Goal: Information Seeking & Learning: Learn about a topic

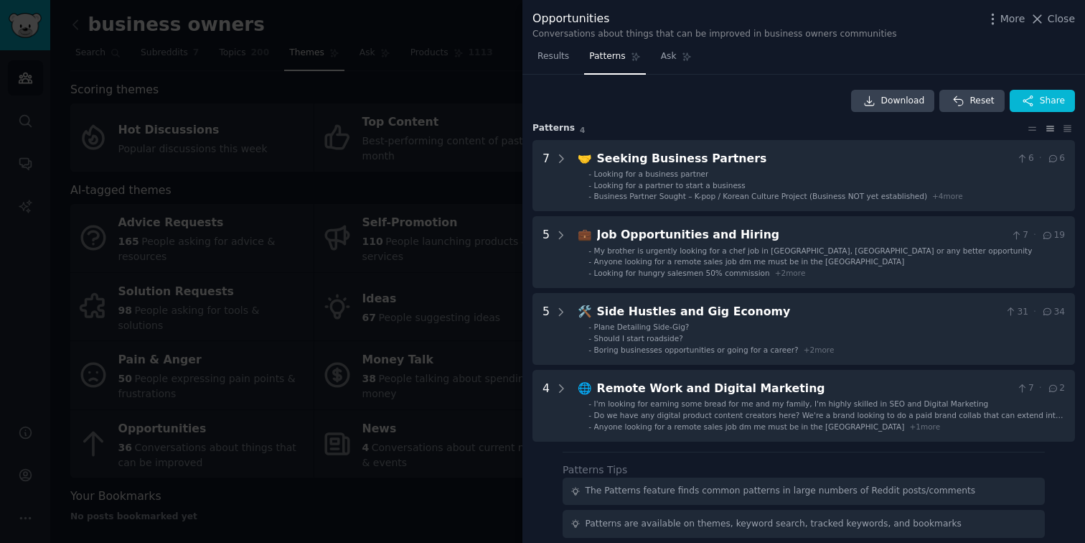
click at [232, 142] on div at bounding box center [542, 271] width 1085 height 543
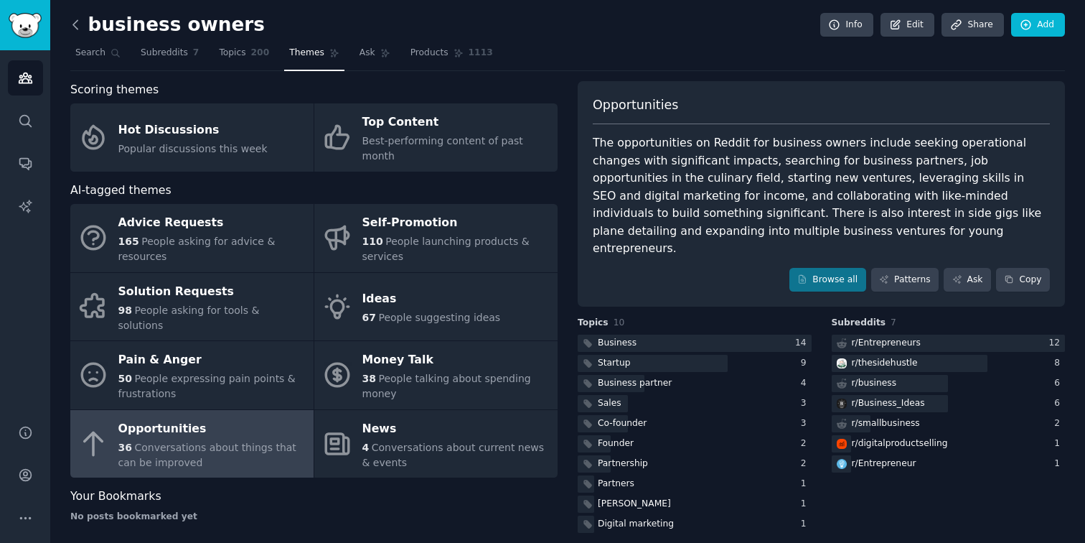
click at [77, 29] on icon at bounding box center [75, 24] width 15 height 15
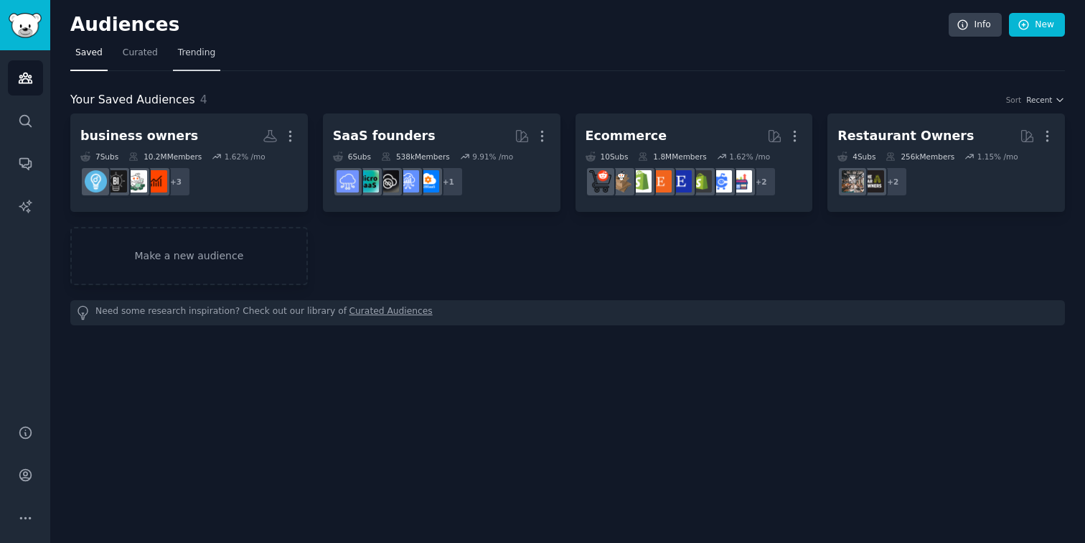
click at [211, 52] on span "Trending" at bounding box center [196, 53] width 37 height 13
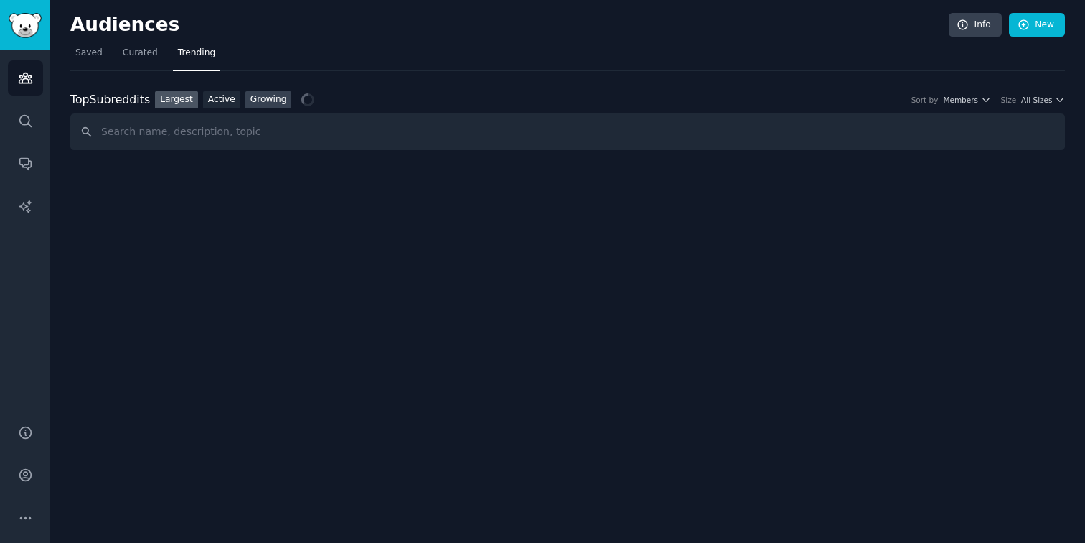
click at [263, 99] on link "Growing" at bounding box center [268, 100] width 47 height 18
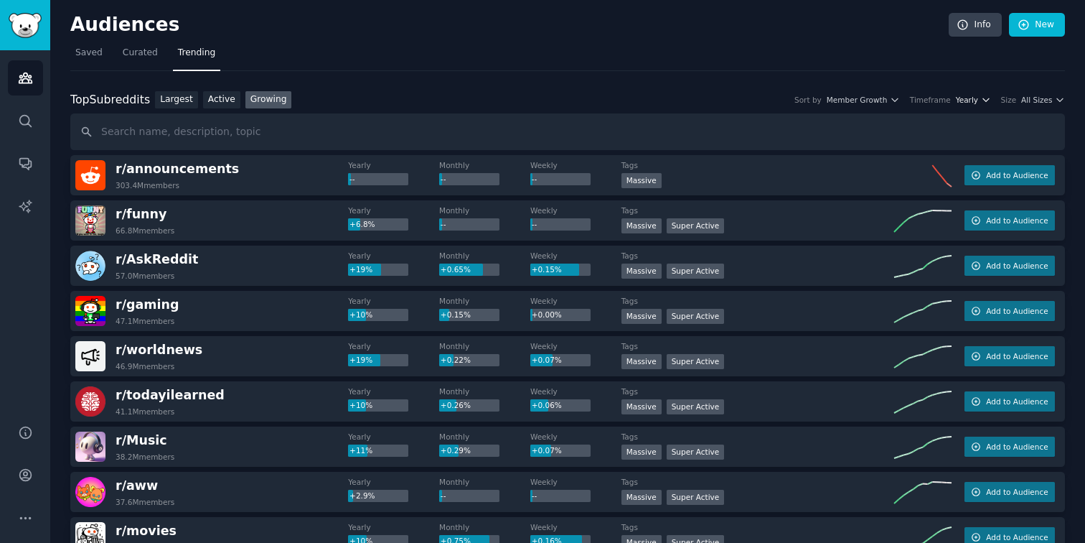
click at [965, 99] on span "Yearly" at bounding box center [967, 100] width 22 height 10
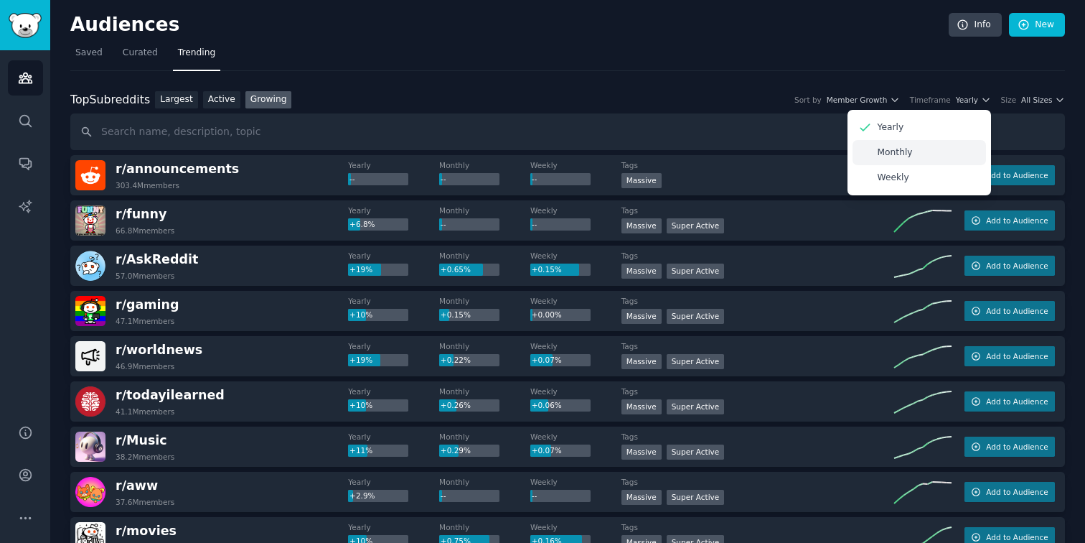
click at [940, 154] on div "Monthly" at bounding box center [920, 152] width 134 height 25
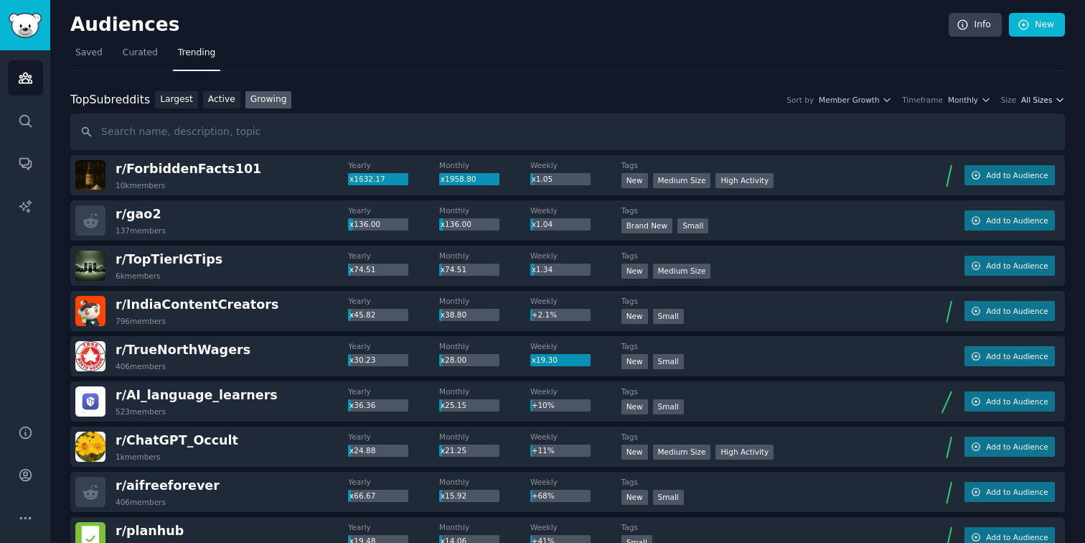
click at [1026, 97] on span "All Sizes" at bounding box center [1036, 100] width 31 height 10
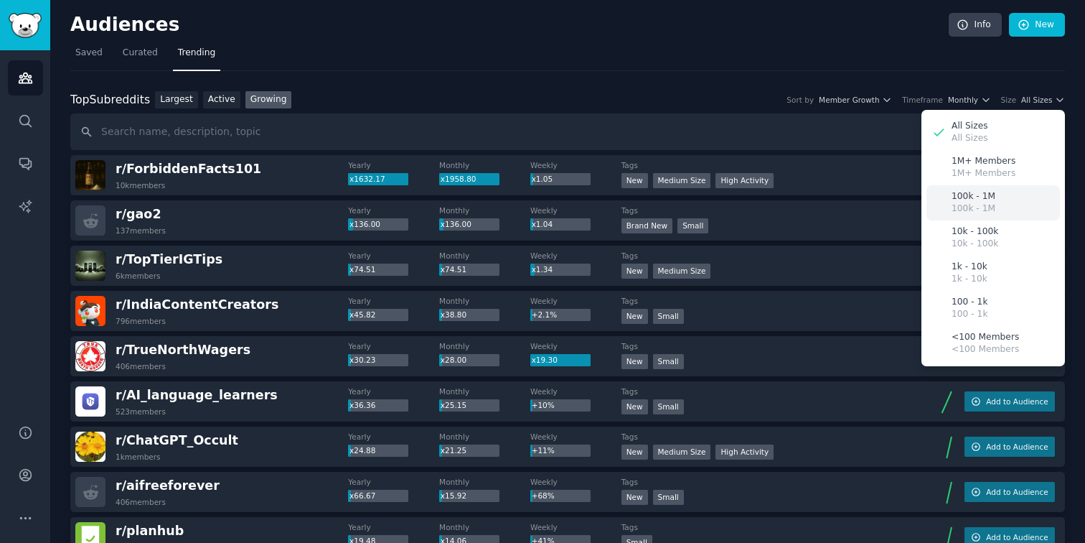
click at [980, 199] on p "100k - 1M" at bounding box center [974, 196] width 44 height 13
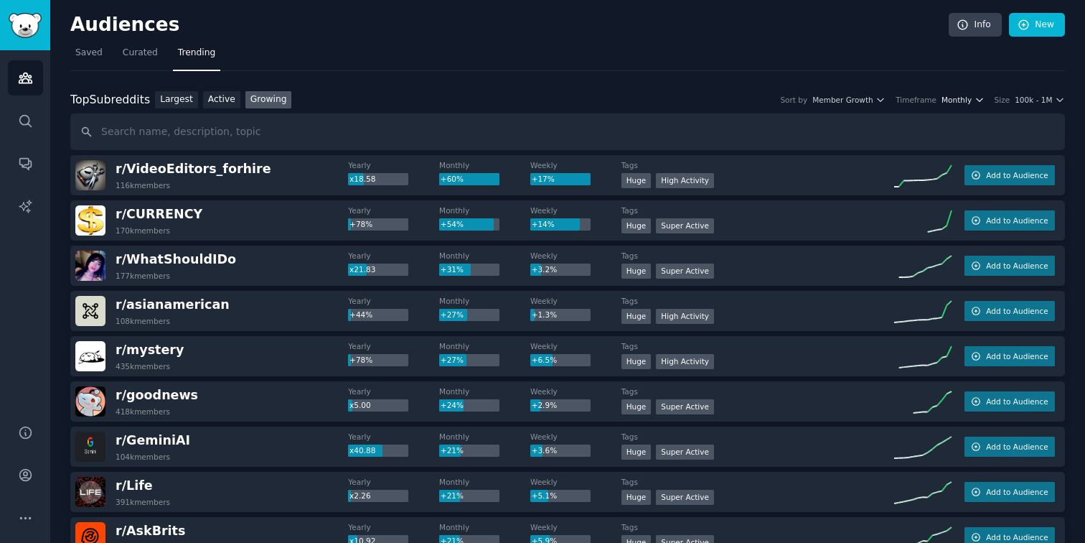
click at [955, 98] on span "Monthly" at bounding box center [957, 100] width 30 height 10
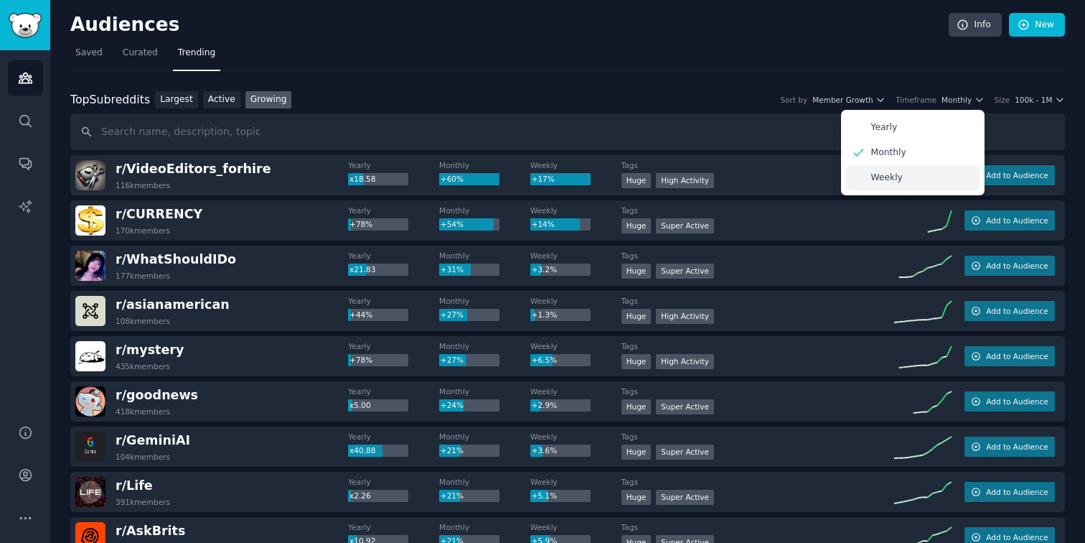
click at [900, 177] on div "Weekly" at bounding box center [913, 177] width 134 height 25
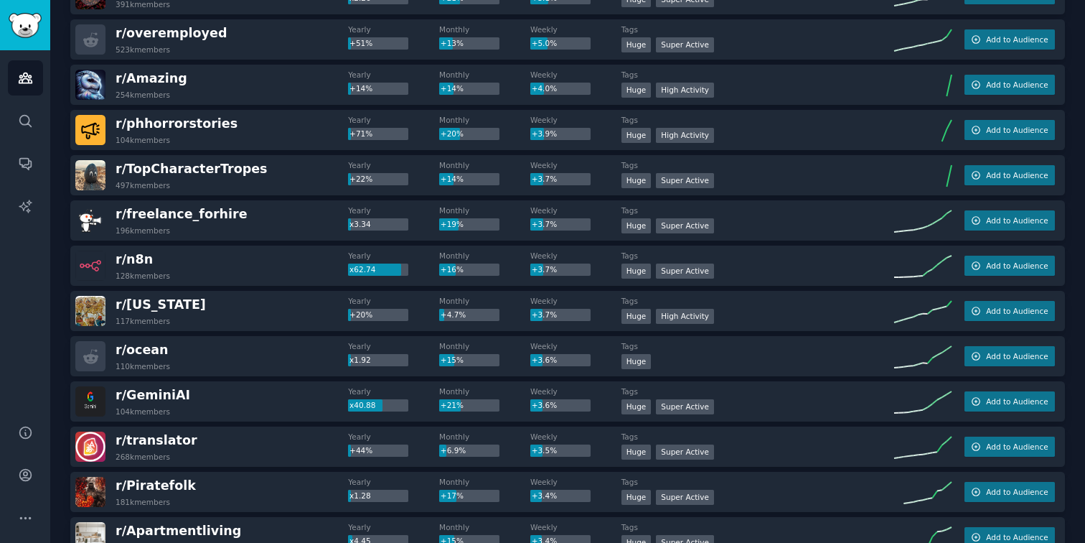
scroll to position [498, 0]
click at [136, 254] on span "r/ n8n" at bounding box center [134, 258] width 37 height 14
click at [133, 256] on span "r/ n8n" at bounding box center [134, 258] width 37 height 14
click at [132, 259] on span "r/ n8n" at bounding box center [134, 258] width 37 height 14
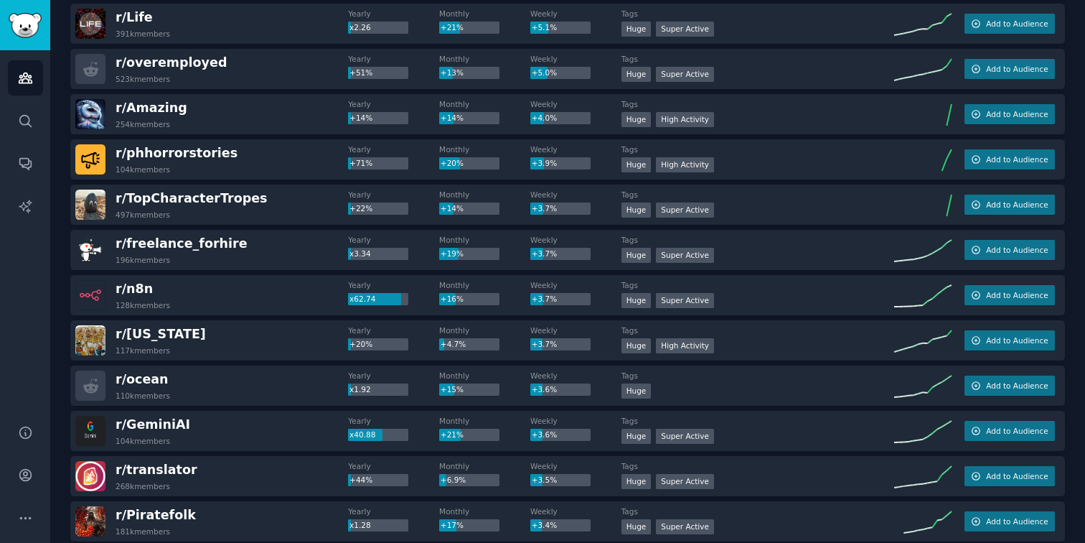
scroll to position [497, 0]
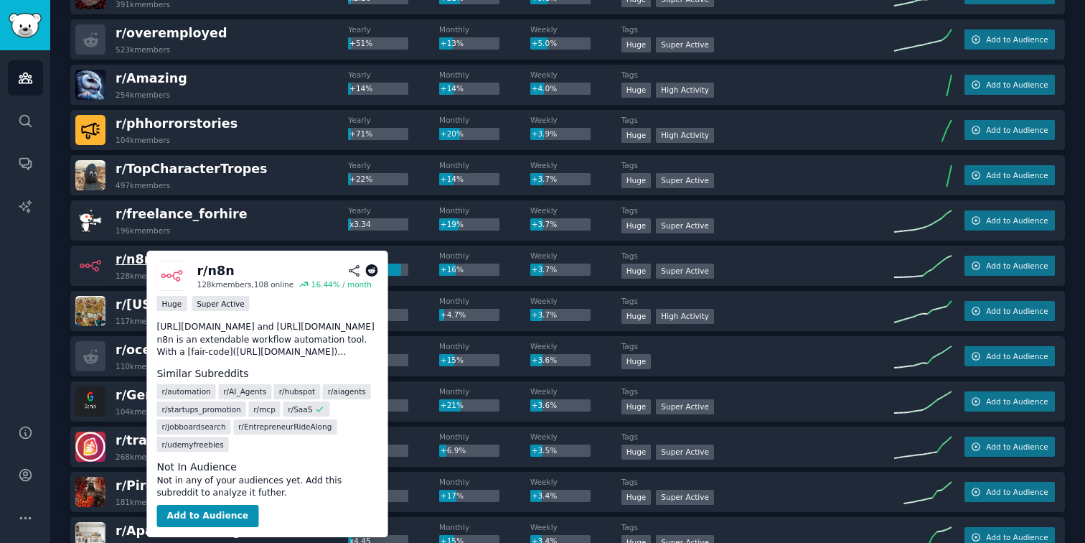
click at [141, 256] on span "r/ n8n" at bounding box center [134, 259] width 37 height 14
click at [187, 510] on button "Add to Audience" at bounding box center [207, 516] width 102 height 23
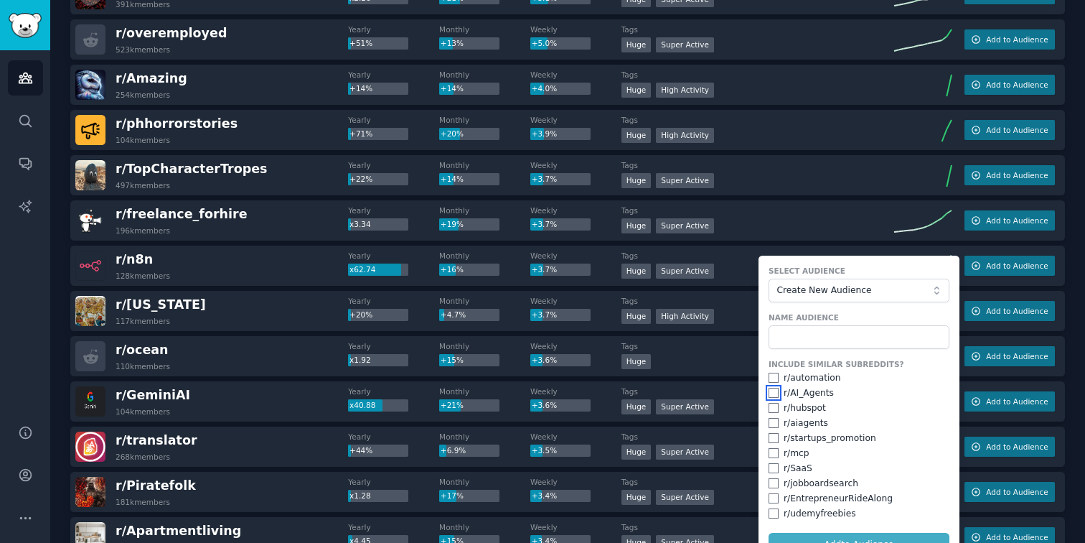
click at [769, 395] on input "checkbox" at bounding box center [774, 393] width 10 height 10
checkbox input "true"
click at [772, 442] on input "checkbox" at bounding box center [774, 438] width 10 height 10
checkbox input "true"
click at [772, 454] on input "checkbox" at bounding box center [774, 453] width 10 height 10
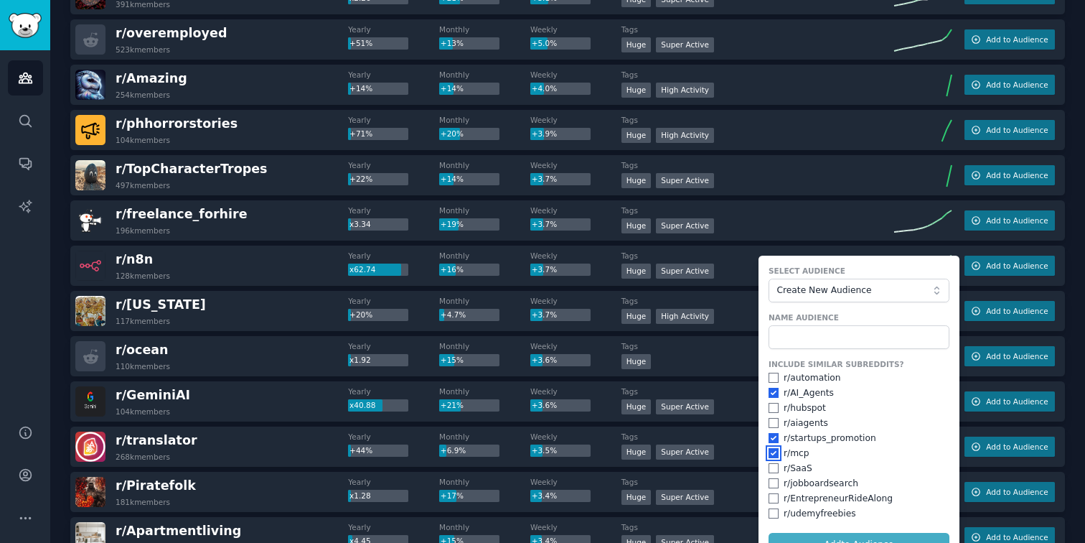
checkbox input "true"
click at [772, 469] on input "checkbox" at bounding box center [774, 468] width 10 height 10
checkbox input "true"
click at [773, 375] on input "checkbox" at bounding box center [774, 378] width 10 height 10
checkbox input "true"
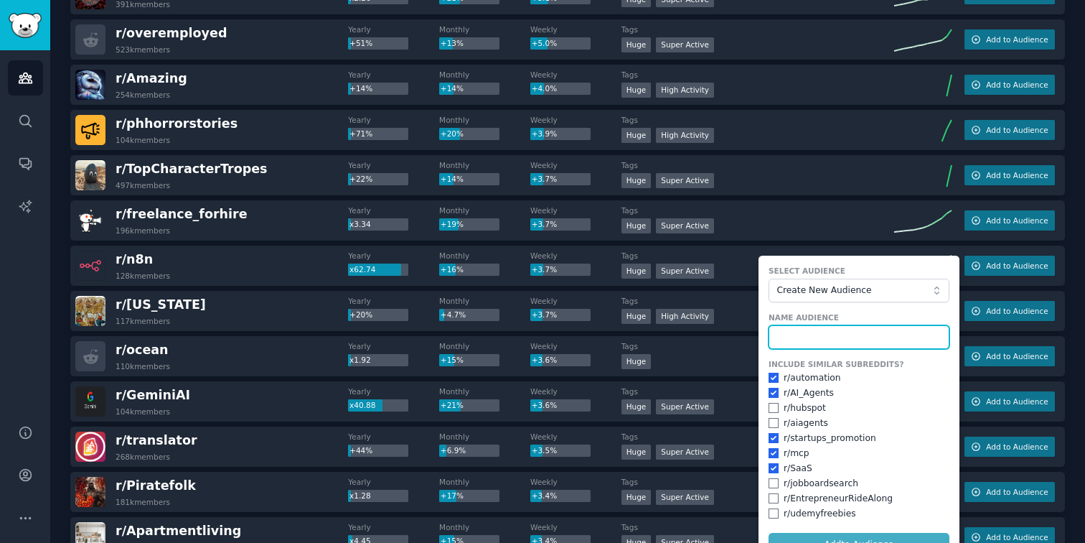
click at [790, 329] on input "text" at bounding box center [859, 337] width 181 height 24
type input "automation"
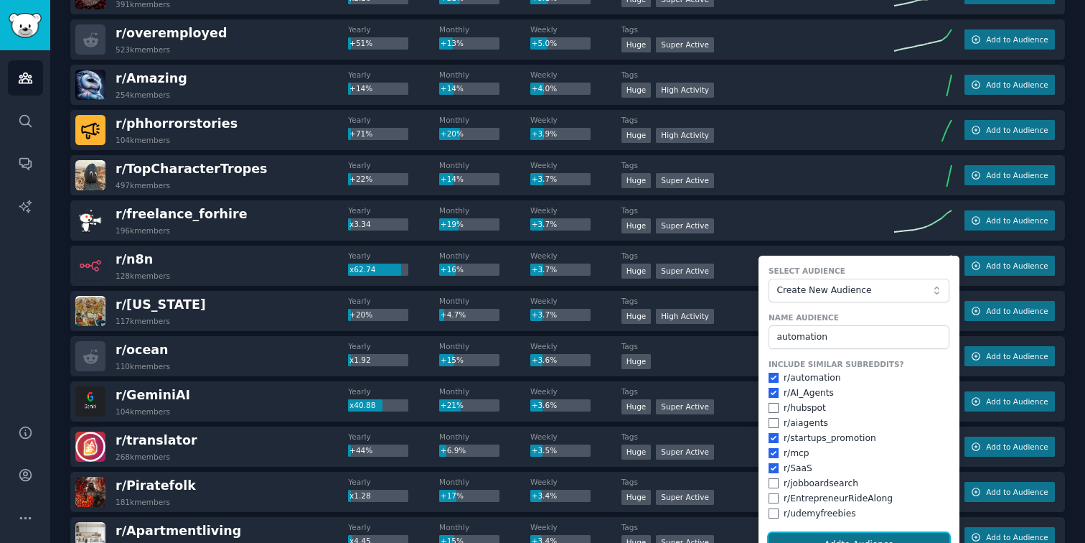
click at [828, 539] on button "Add to Audience" at bounding box center [859, 545] width 181 height 24
checkbox input "false"
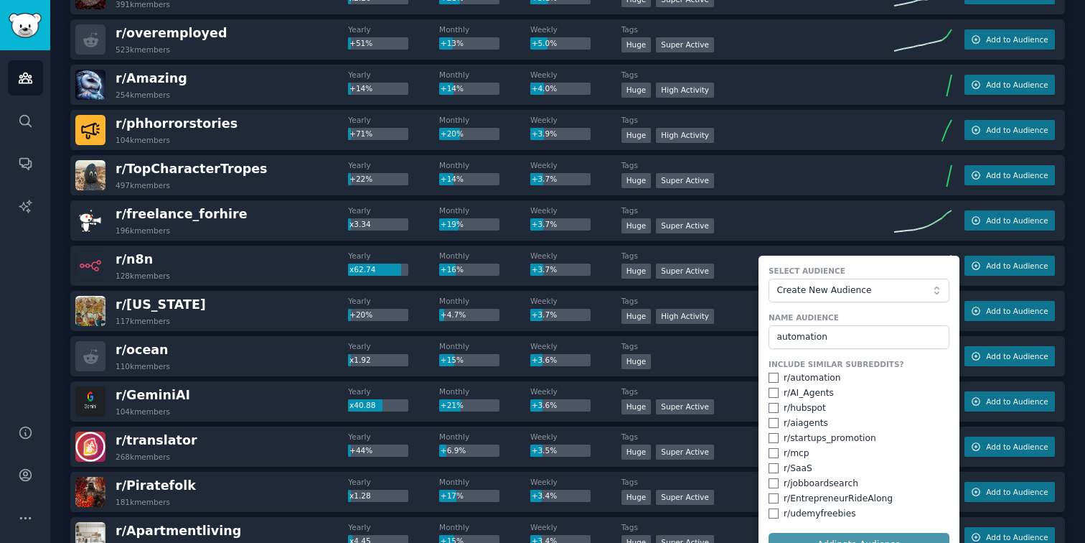
checkbox input "false"
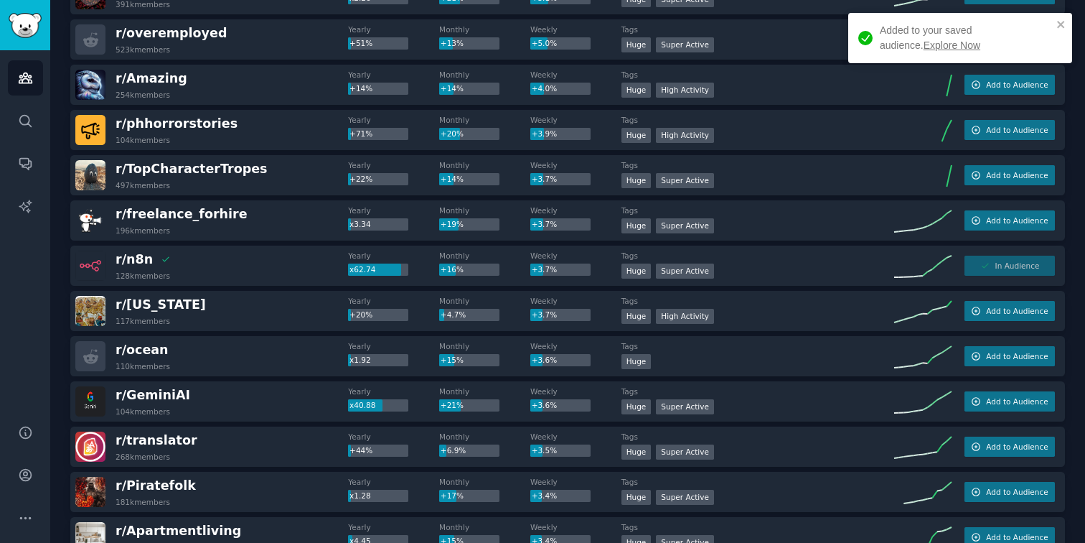
click at [924, 43] on link "Explore Now" at bounding box center [952, 44] width 57 height 11
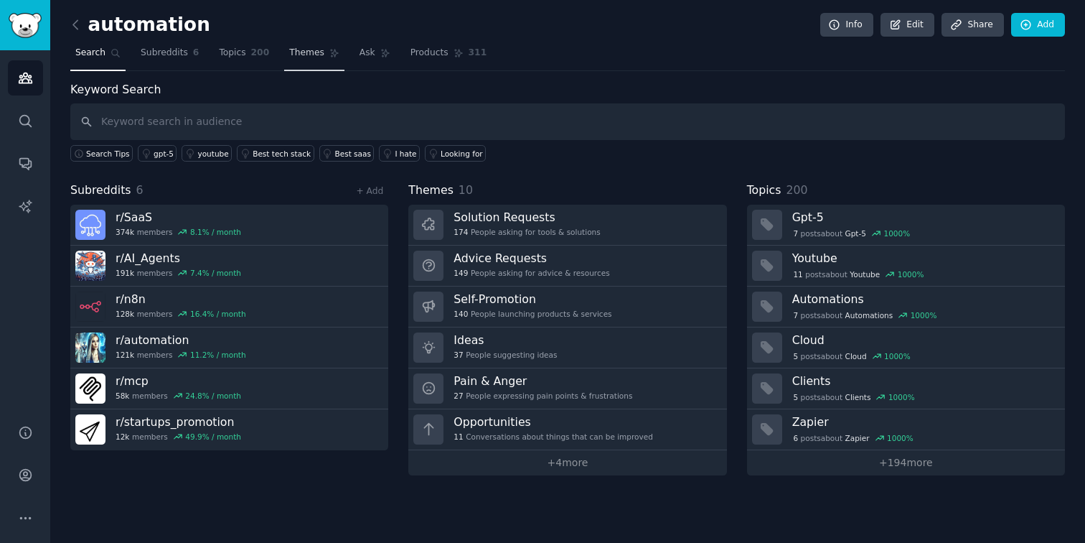
click at [306, 55] on span "Themes" at bounding box center [306, 53] width 35 height 13
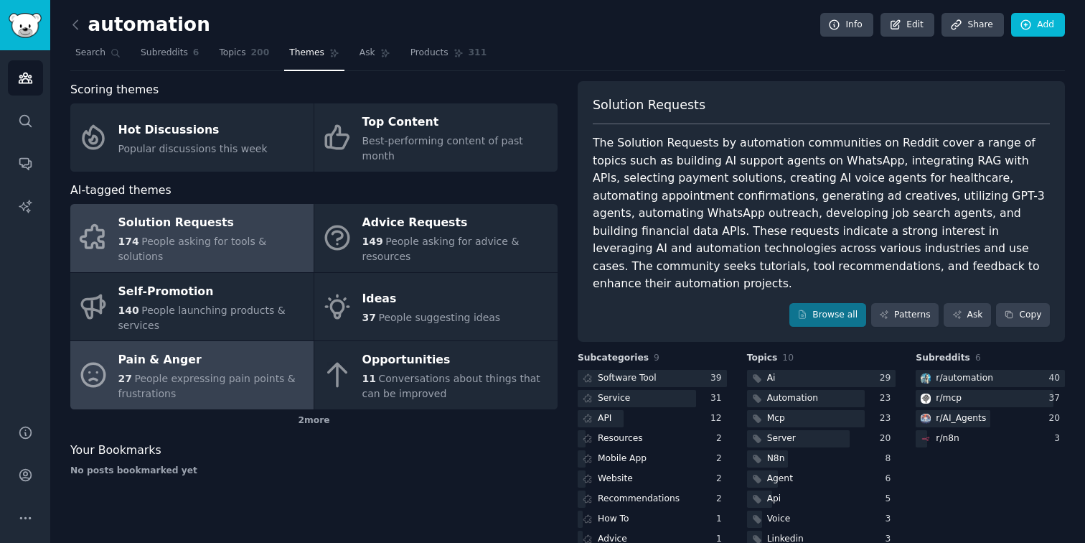
click at [172, 352] on div "Pain & Anger" at bounding box center [212, 360] width 188 height 23
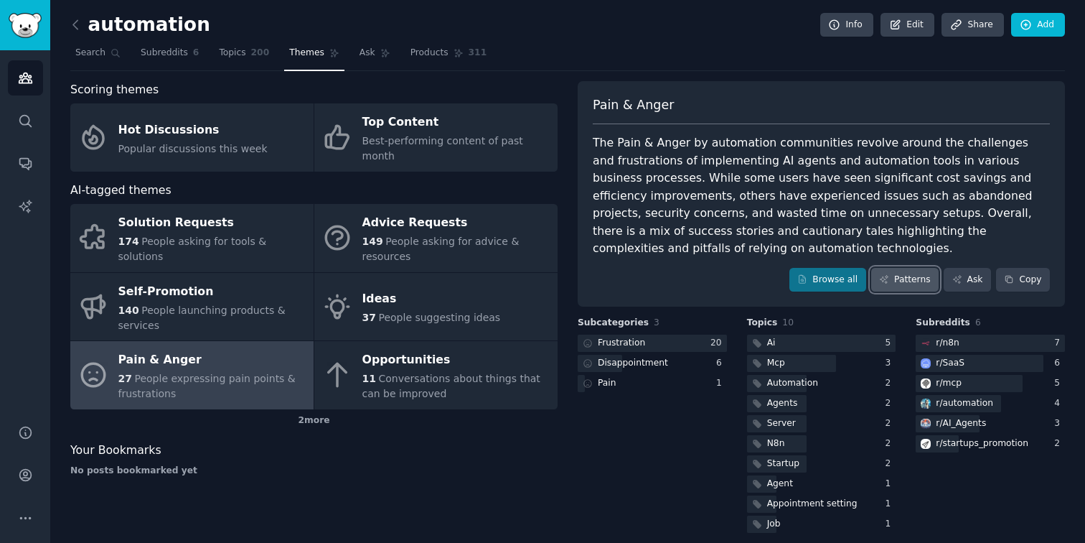
click at [889, 280] on link "Patterns" at bounding box center [904, 280] width 67 height 24
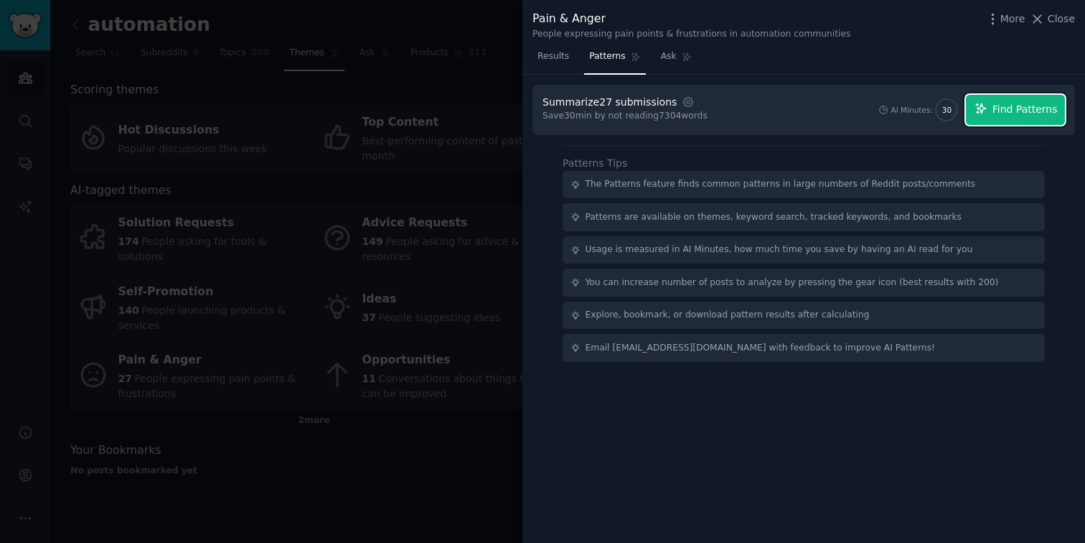
click at [1001, 106] on span "Find Patterns" at bounding box center [1025, 109] width 65 height 15
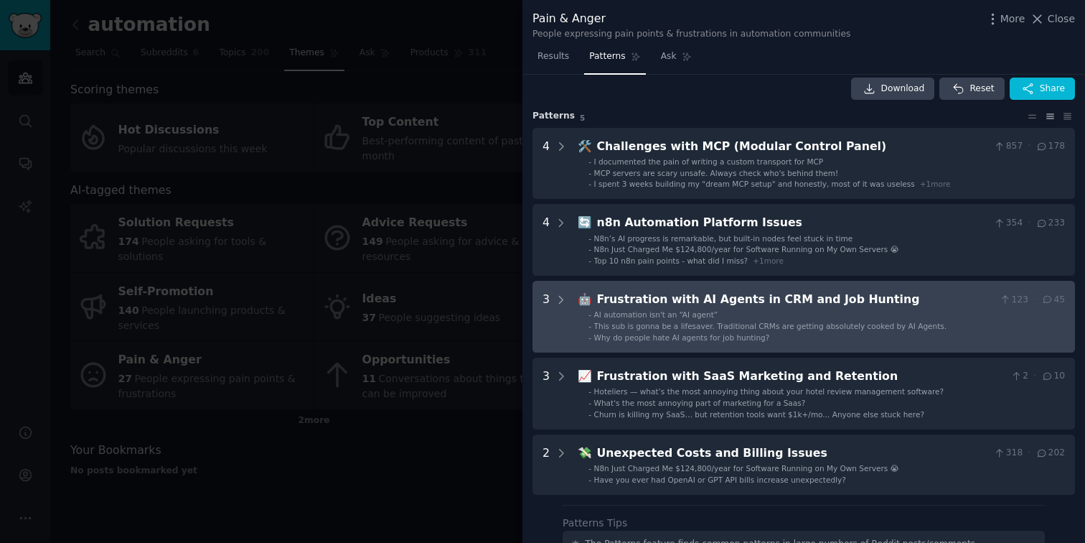
scroll to position [15, 0]
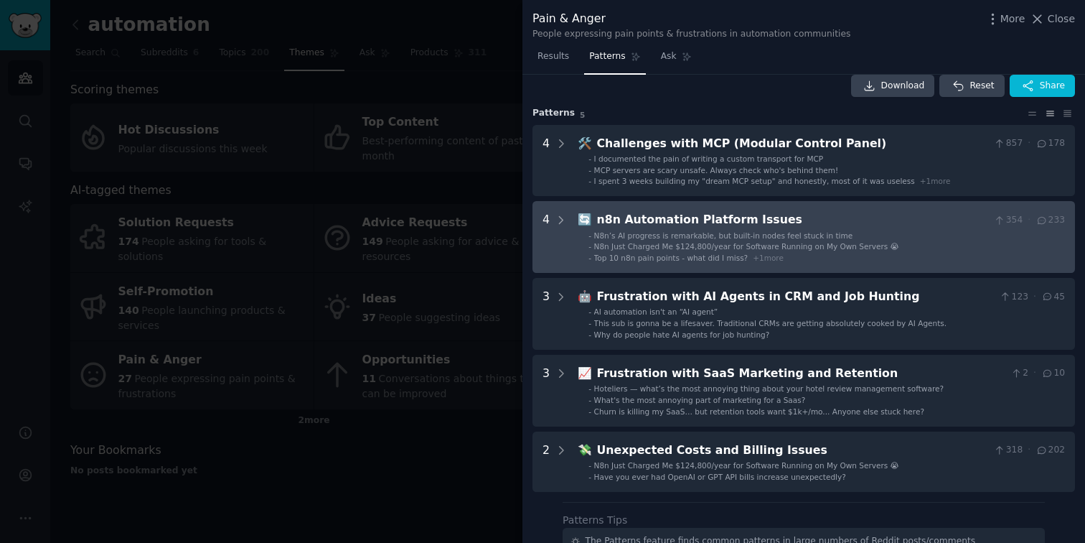
click at [768, 217] on div "n8n Automation Platform Issues" at bounding box center [793, 220] width 392 height 18
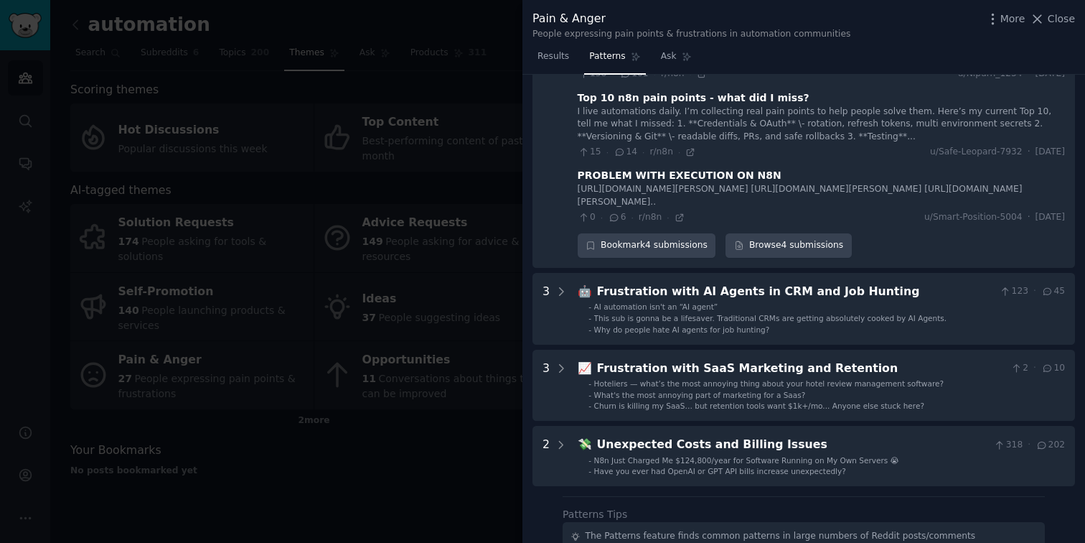
scroll to position [296, 0]
click at [443, 429] on div at bounding box center [542, 271] width 1085 height 543
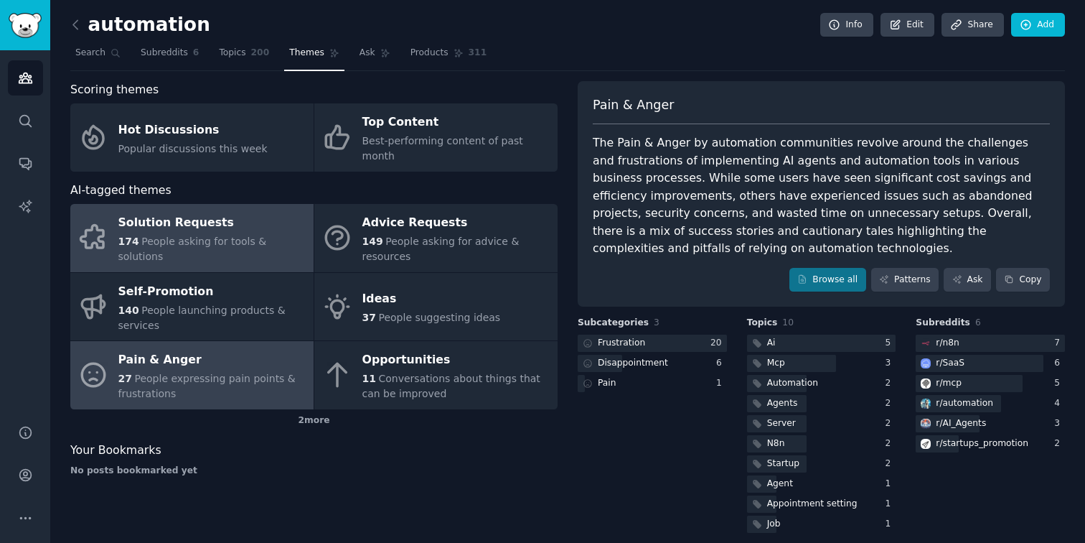
click at [156, 217] on div "Solution Requests" at bounding box center [212, 223] width 188 height 23
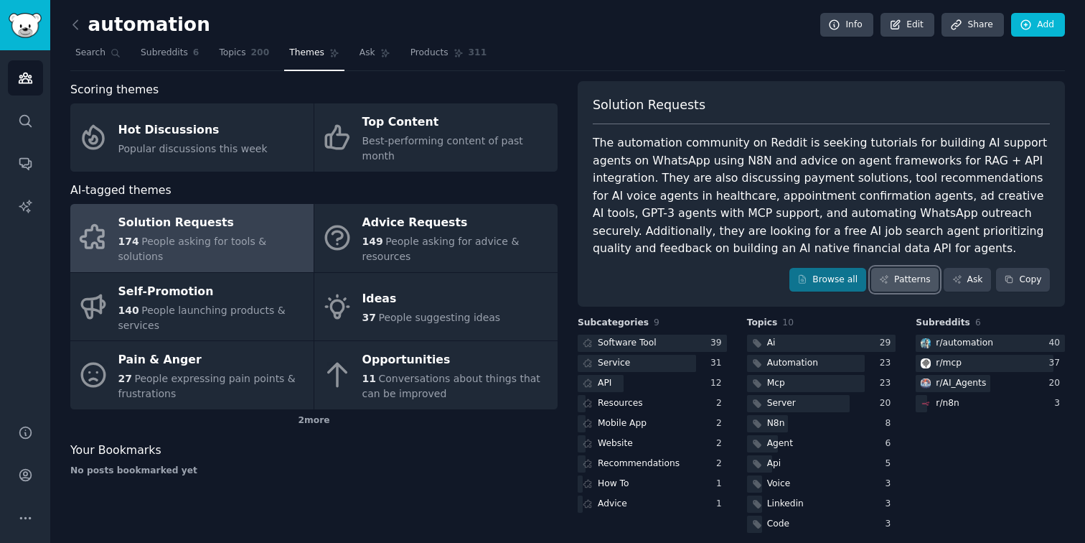
click at [904, 276] on link "Patterns" at bounding box center [904, 280] width 67 height 24
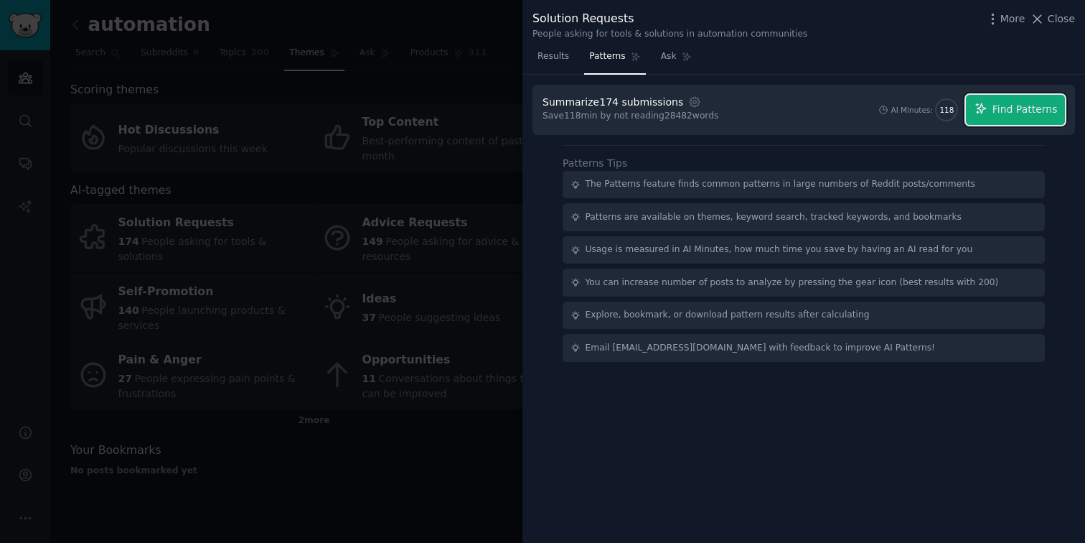
click at [1051, 111] on span "Find Patterns" at bounding box center [1025, 109] width 65 height 15
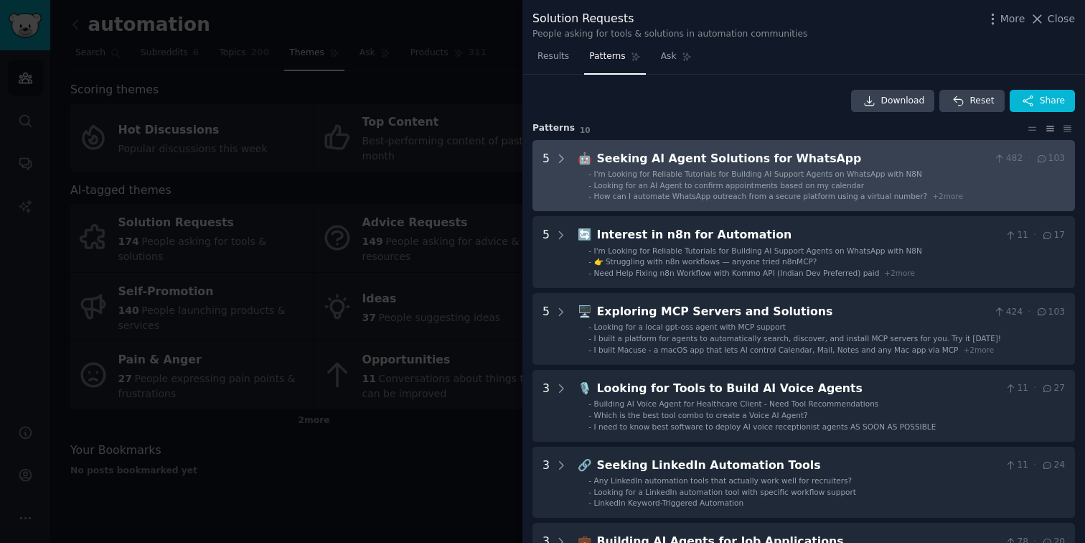
click at [942, 185] on li "- Looking for an AI Agent to confirm appointments based on my calendar" at bounding box center [827, 185] width 477 height 10
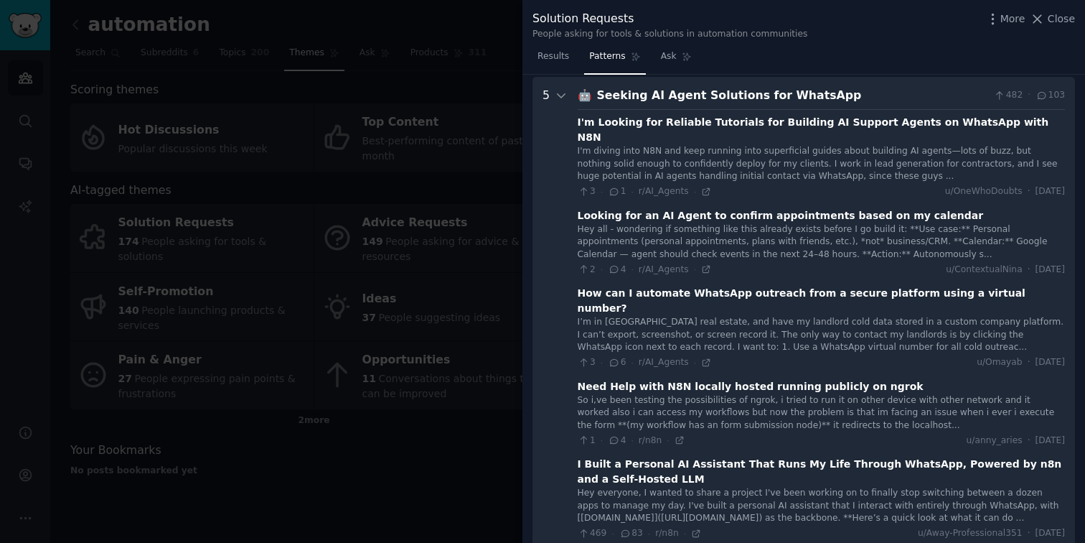
scroll to position [65, 0]
